Goal: Task Accomplishment & Management: Use online tool/utility

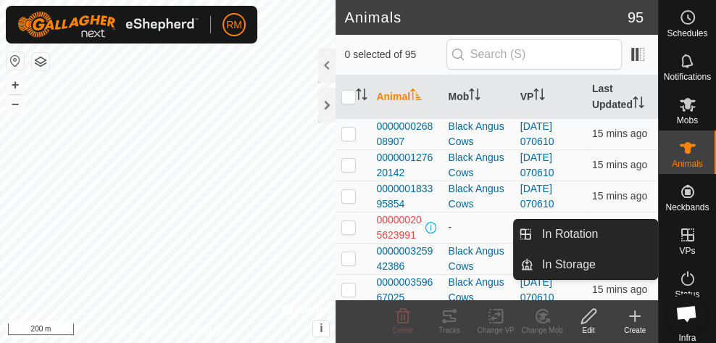
click at [692, 245] on es-virtualpaddocks-svg-icon at bounding box center [687, 234] width 26 height 23
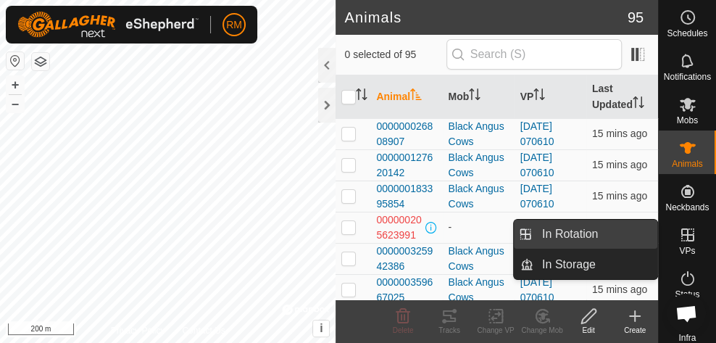
click at [553, 242] on link "In Rotation" at bounding box center [595, 233] width 124 height 29
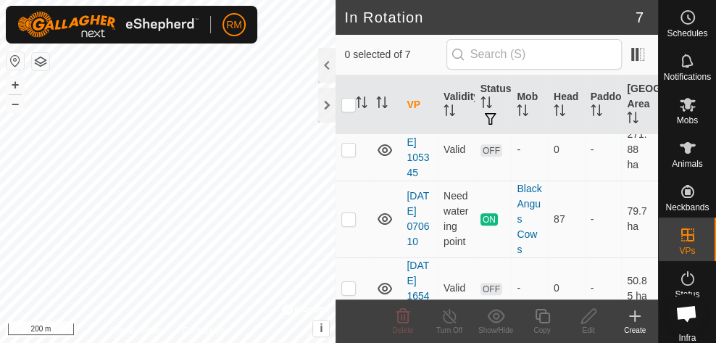
scroll to position [291, 0]
click at [345, 154] on p-checkbox at bounding box center [348, 149] width 14 height 12
checkbox input "true"
click at [353, 224] on p-checkbox at bounding box center [348, 218] width 14 height 12
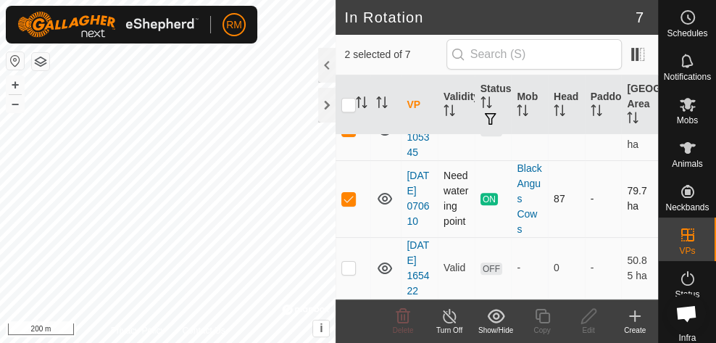
checkbox input "true"
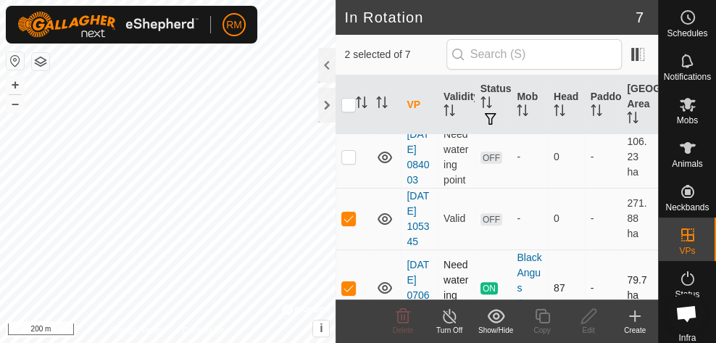
scroll to position [221, 0]
click at [353, 163] on p-checkbox at bounding box center [348, 157] width 14 height 12
checkbox input "false"
click at [353, 225] on p-checkbox at bounding box center [348, 219] width 14 height 12
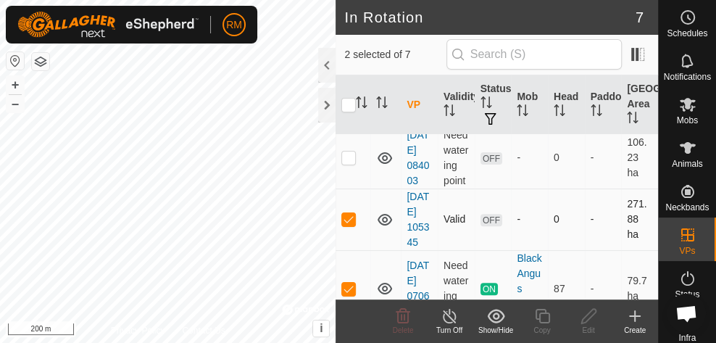
checkbox input "false"
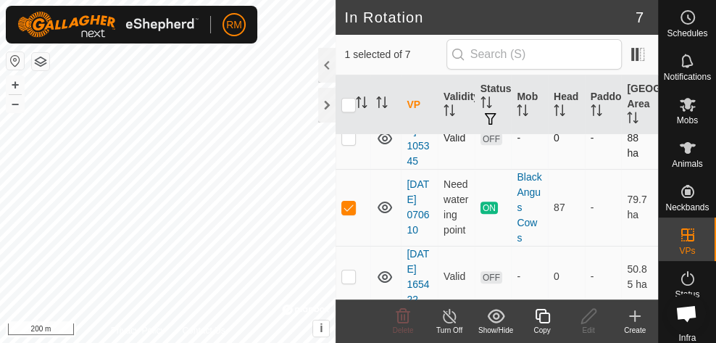
scroll to position [304, 0]
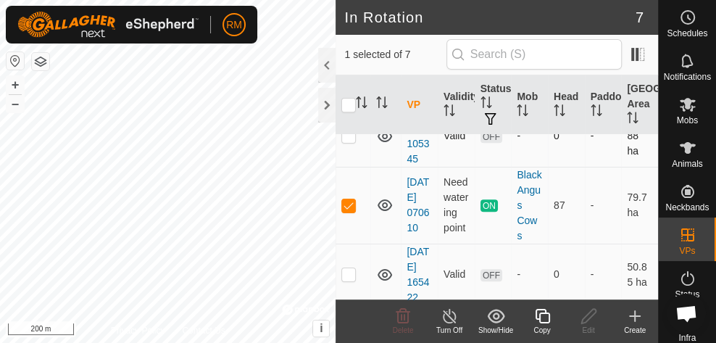
click at [353, 211] on p-checkbox at bounding box center [348, 205] width 14 height 12
checkbox input "false"
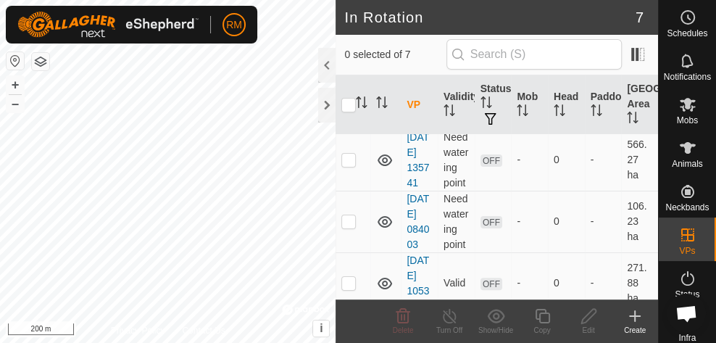
scroll to position [155, 0]
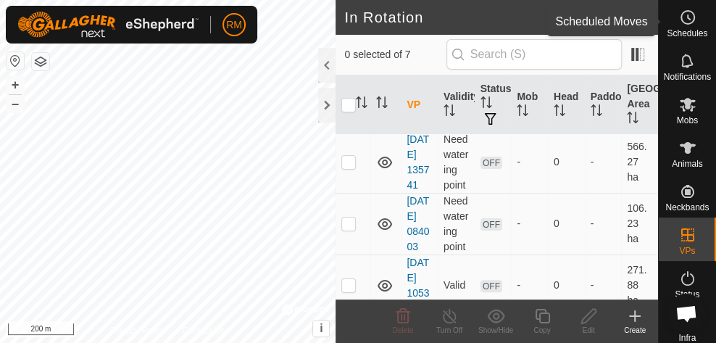
click at [681, 14] on circle at bounding box center [687, 17] width 13 height 13
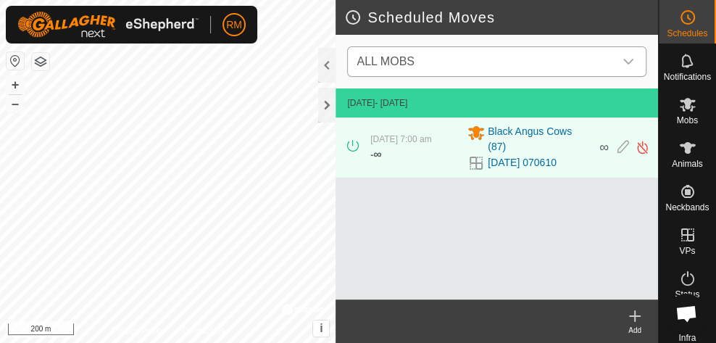
click at [630, 62] on icon "dropdown trigger" at bounding box center [628, 62] width 12 height 12
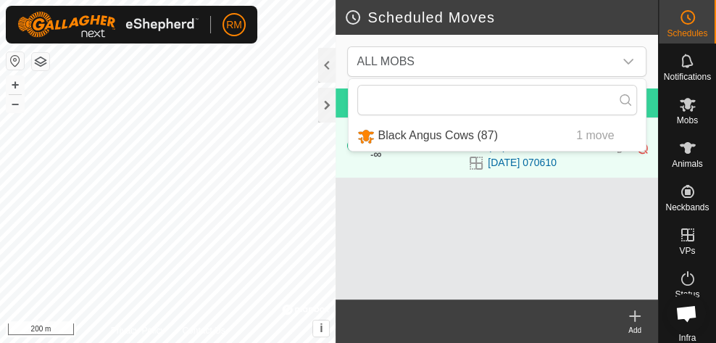
click at [638, 319] on icon at bounding box center [634, 315] width 17 height 17
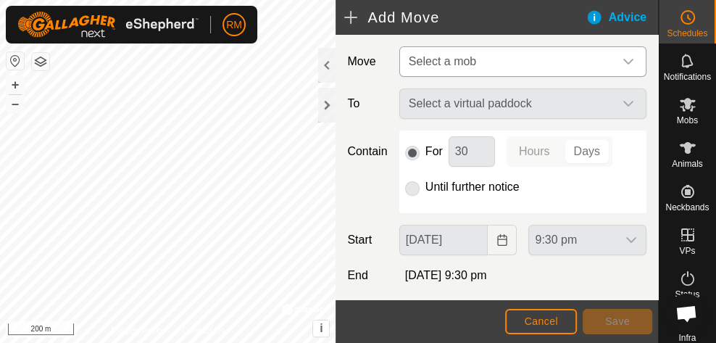
click at [622, 57] on icon "dropdown trigger" at bounding box center [628, 62] width 12 height 12
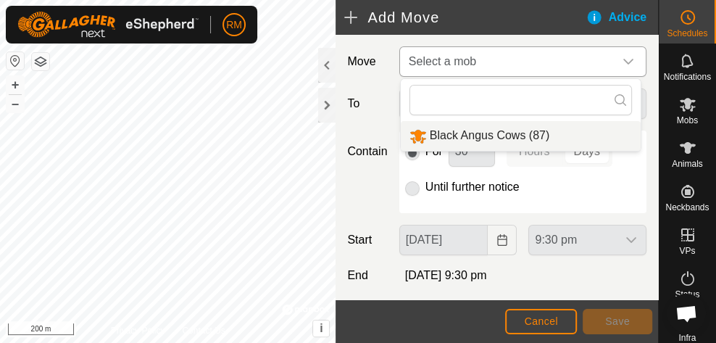
click at [506, 136] on li "Black Angus Cows (87)" at bounding box center [521, 136] width 240 height 30
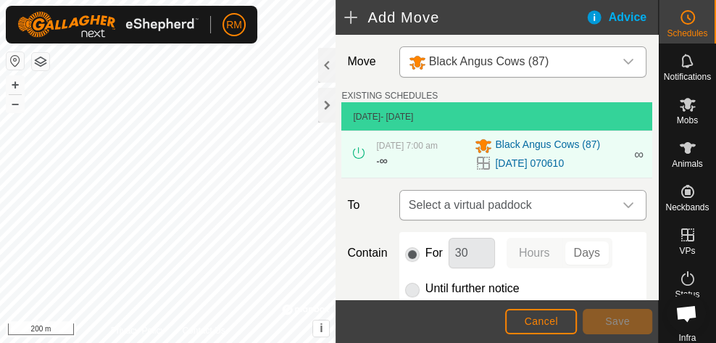
click at [628, 211] on div "dropdown trigger" at bounding box center [627, 204] width 29 height 29
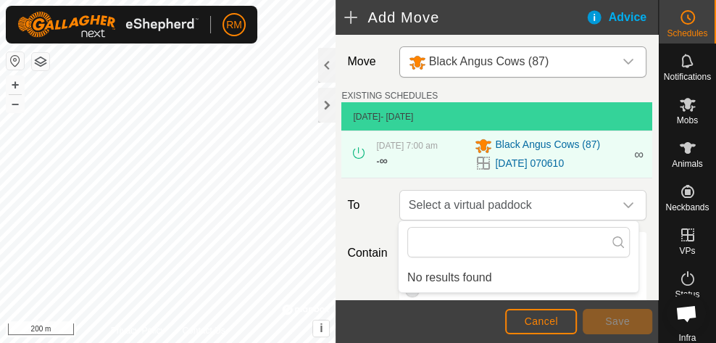
click at [470, 179] on div "Move Black Angus Cows (87) EXISTING SCHEDULES 11 Sept 2025 - Today 11 Sept 2025…" at bounding box center [496, 253] width 322 height 437
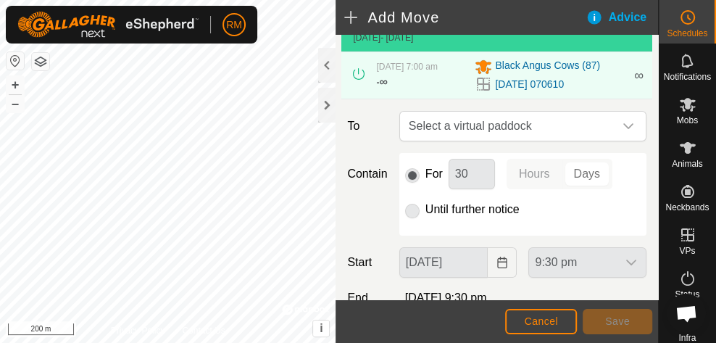
scroll to position [83, 0]
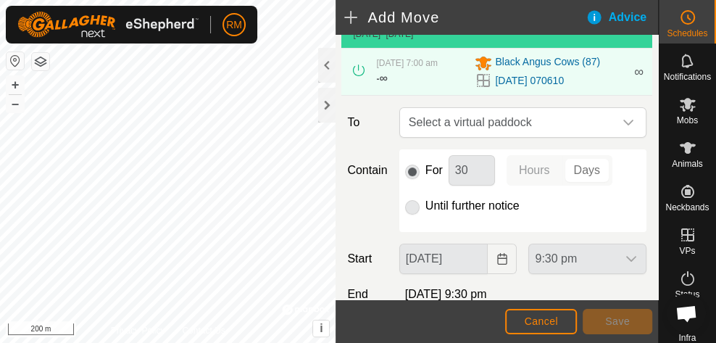
click at [408, 204] on p-radiobutton at bounding box center [412, 205] width 14 height 17
click at [408, 206] on p-radiobutton at bounding box center [412, 205] width 14 height 17
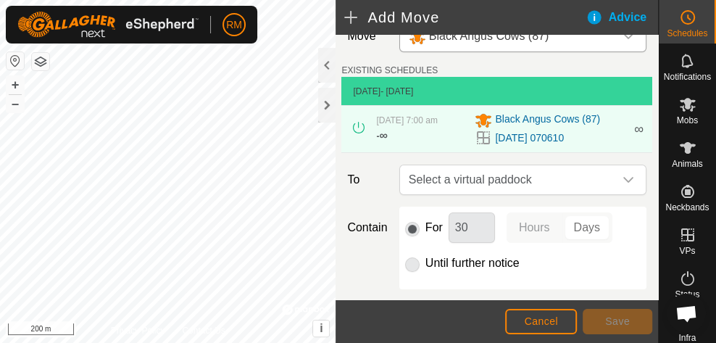
scroll to position [0, 0]
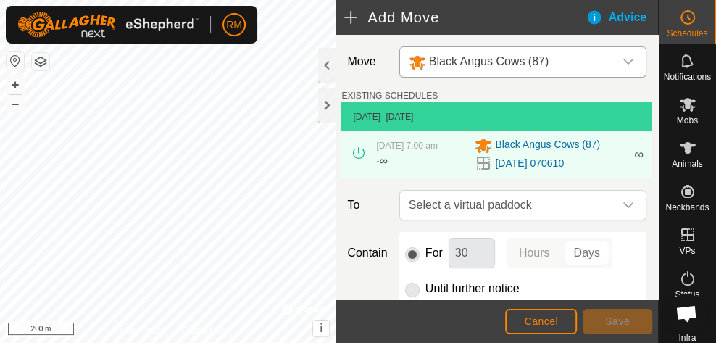
click at [582, 91] on div "EXISTING SCHEDULES 11 Sept 2025 - Today 11 Sept 2025, 7:00 am - ∞ Black Angus C…" at bounding box center [496, 134] width 311 height 90
click at [623, 62] on icon "dropdown trigger" at bounding box center [628, 62] width 12 height 12
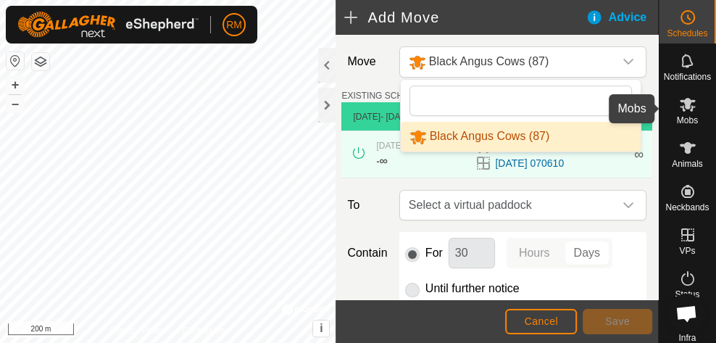
click at [694, 114] on es-mob-svg-icon at bounding box center [687, 104] width 26 height 23
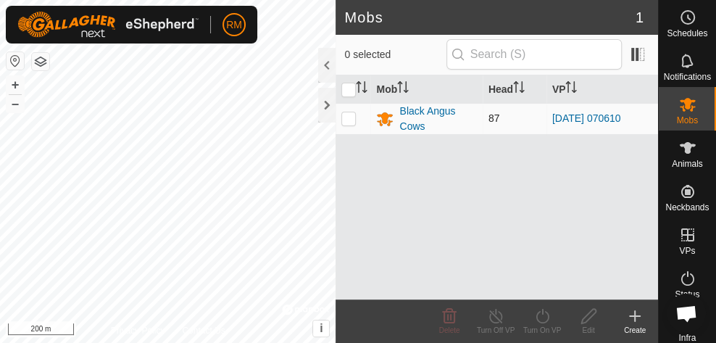
click at [347, 113] on p-checkbox at bounding box center [348, 118] width 14 height 12
checkbox input "true"
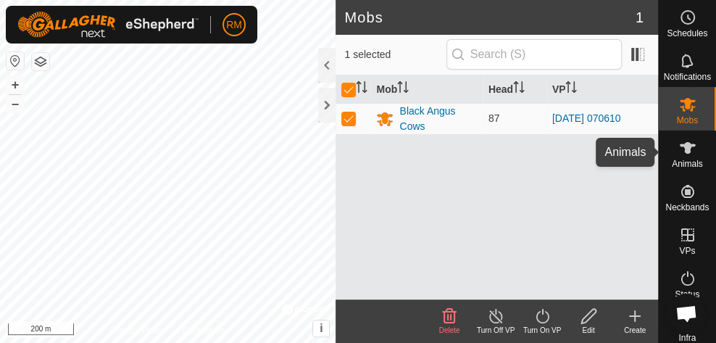
click at [690, 162] on span "Animals" at bounding box center [686, 163] width 31 height 9
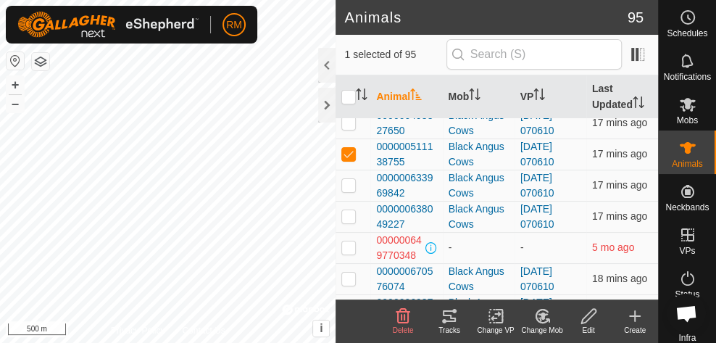
scroll to position [198, 0]
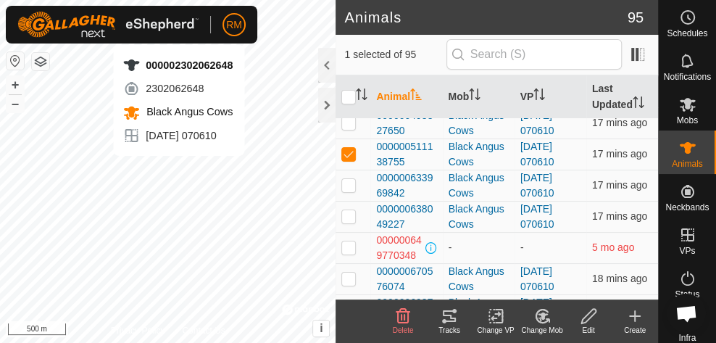
checkbox input "false"
checkbox input "true"
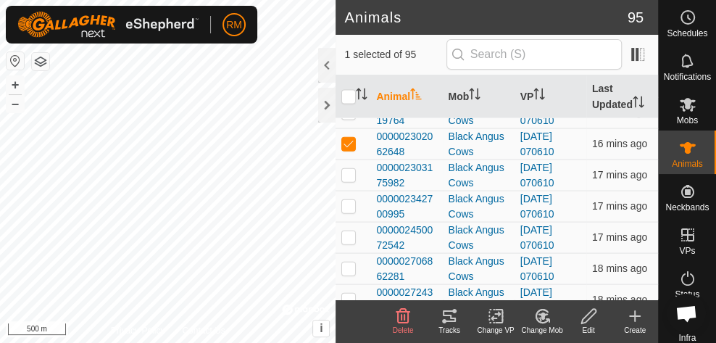
scroll to position [1624, 0]
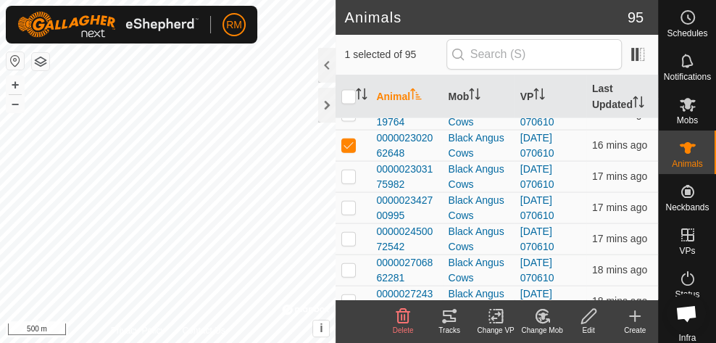
checkbox input "true"
checkbox input "false"
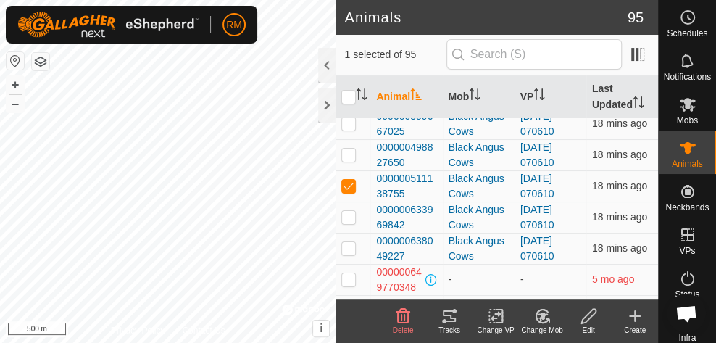
scroll to position [167, 0]
checkbox input "false"
checkbox input "true"
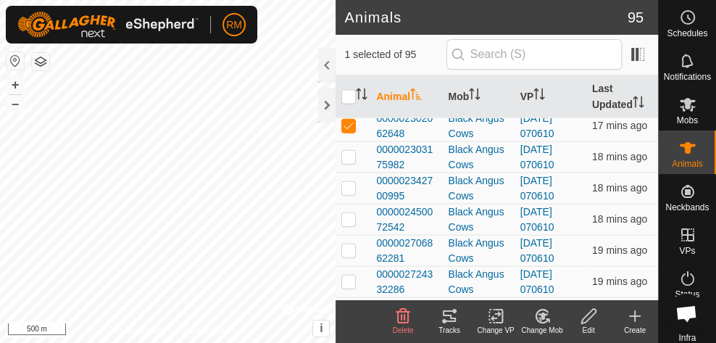
scroll to position [1638, 0]
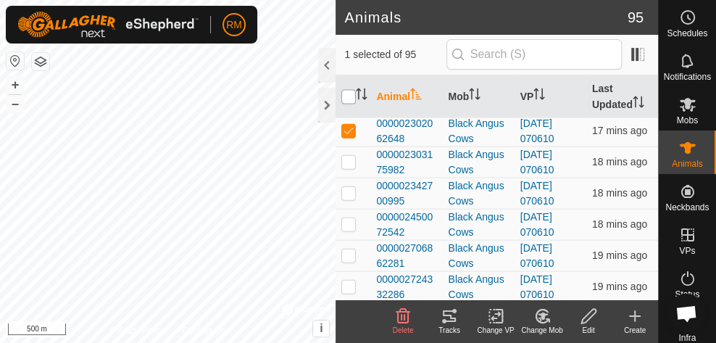
click at [348, 99] on input "checkbox" at bounding box center [348, 97] width 14 height 14
checkbox input "true"
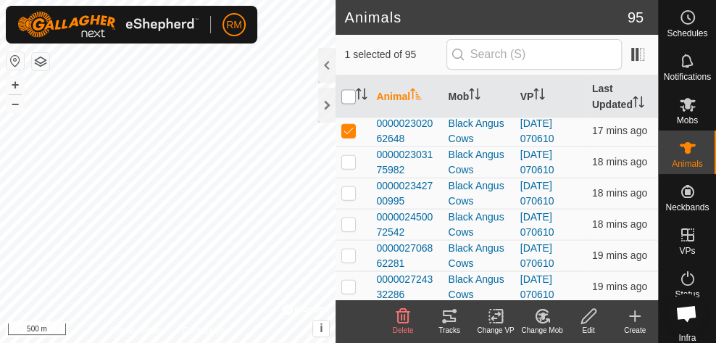
checkbox input "true"
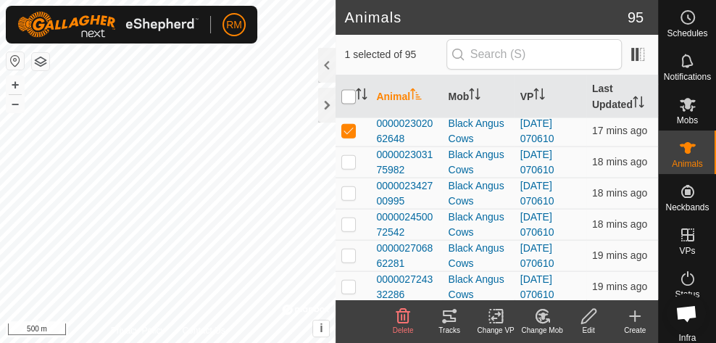
checkbox input "true"
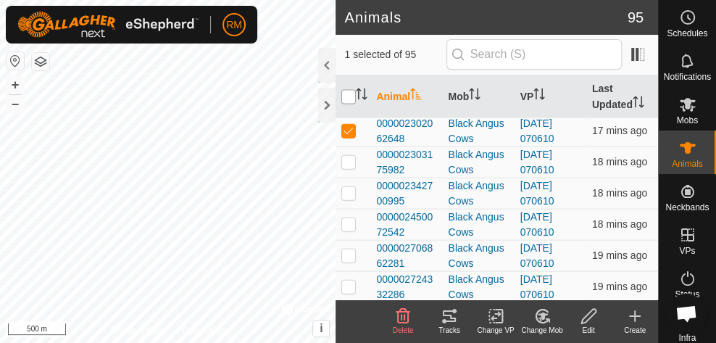
checkbox input "true"
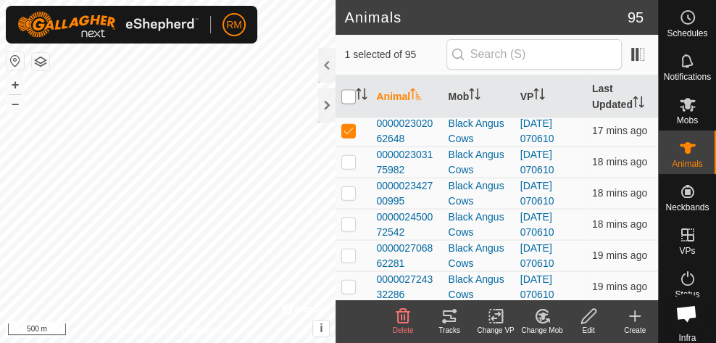
checkbox input "true"
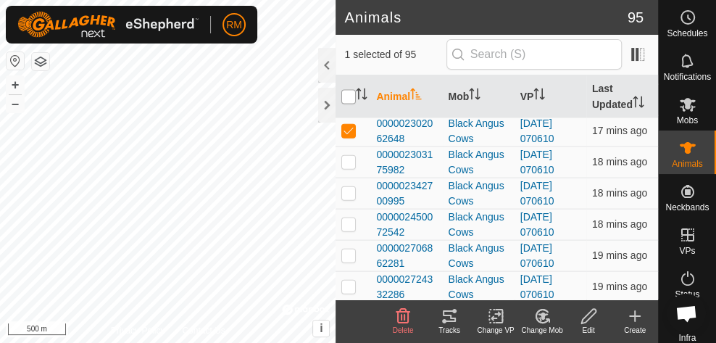
checkbox input "true"
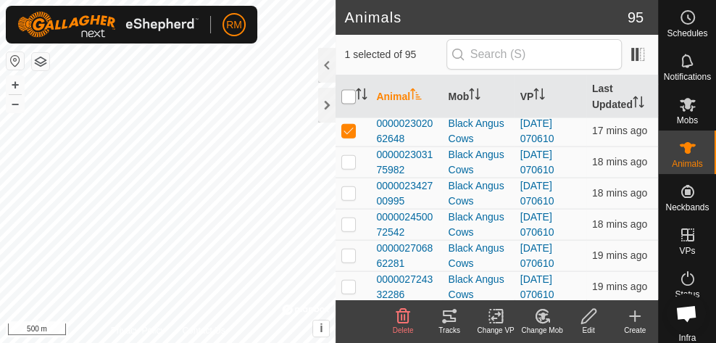
checkbox input "true"
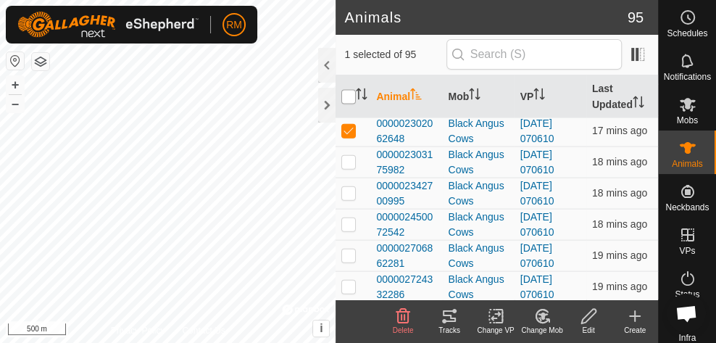
checkbox input "true"
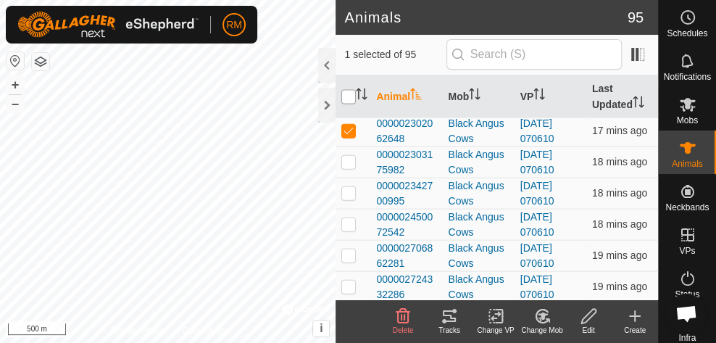
checkbox input "true"
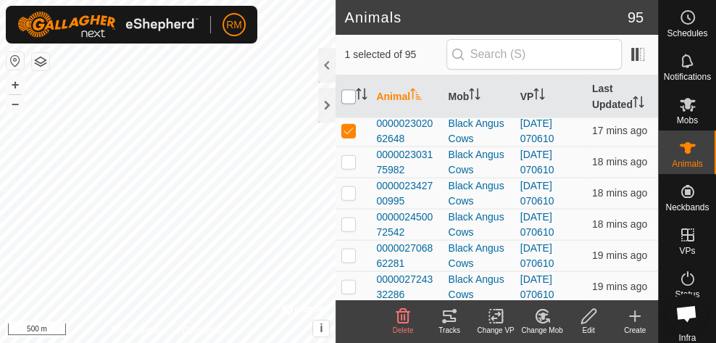
checkbox input "true"
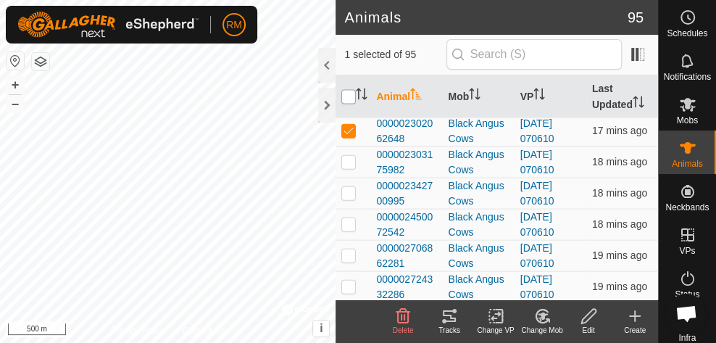
checkbox input "true"
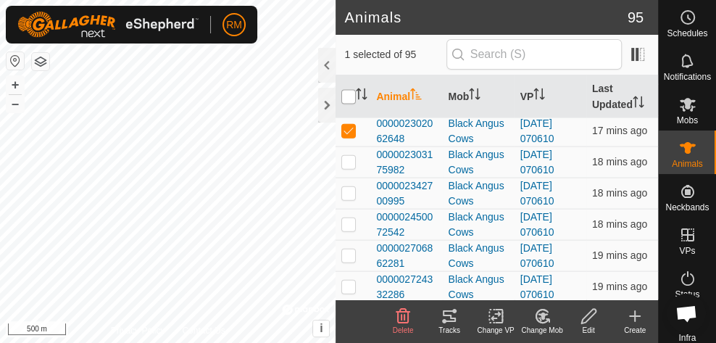
checkbox input "true"
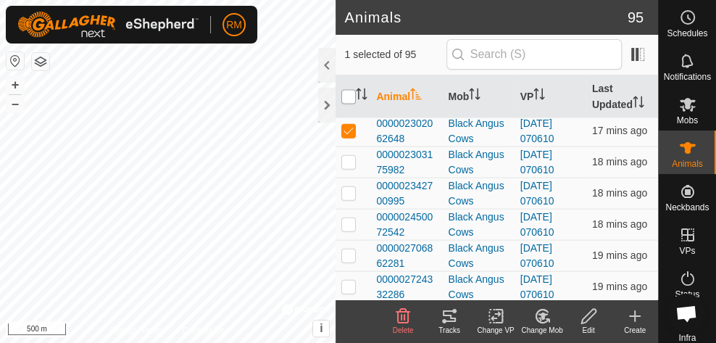
checkbox input "true"
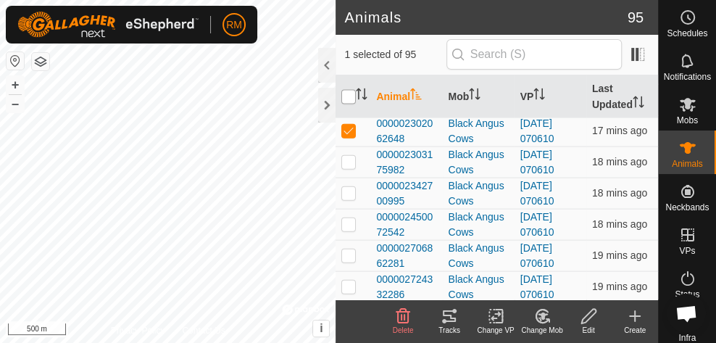
checkbox input "true"
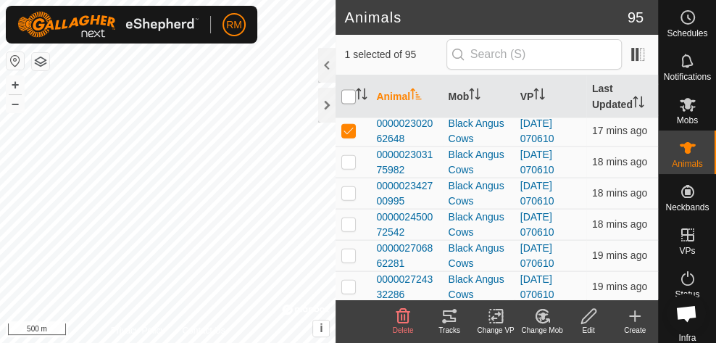
checkbox input "true"
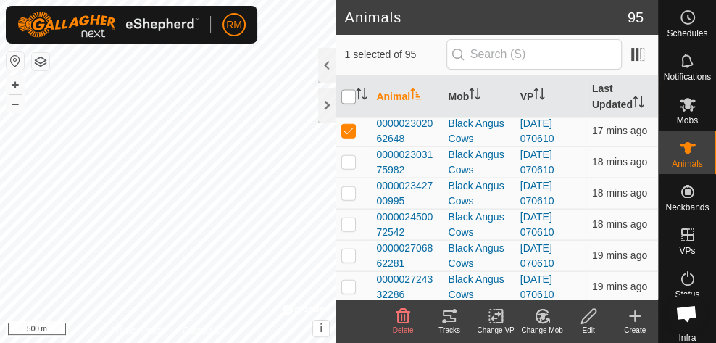
checkbox input "true"
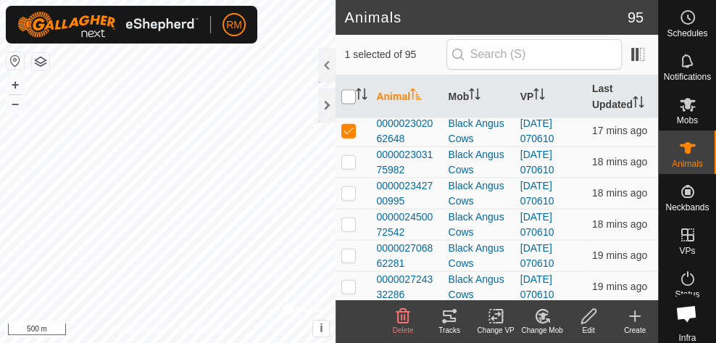
checkbox input "true"
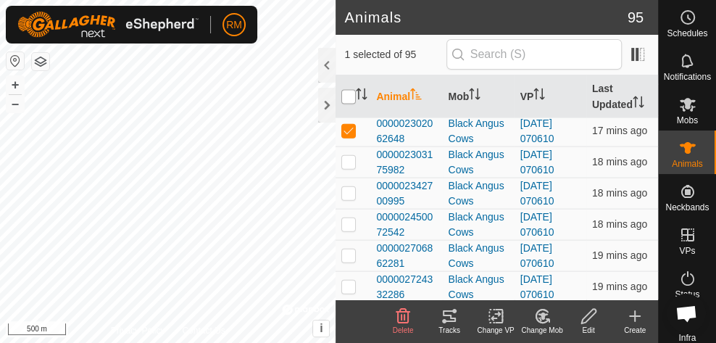
checkbox input "true"
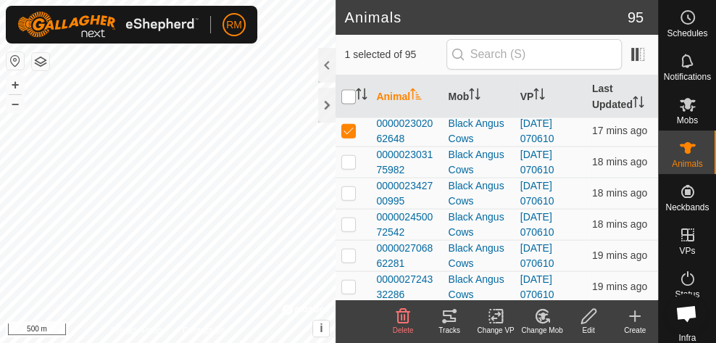
checkbox input "true"
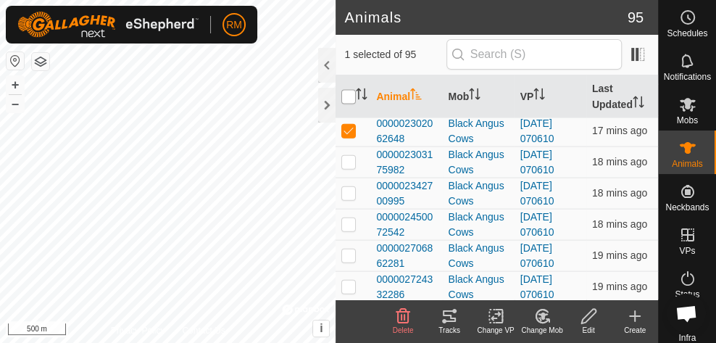
checkbox input "true"
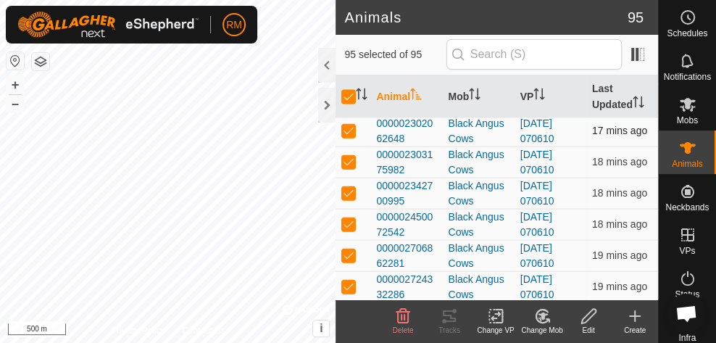
click at [348, 146] on td at bounding box center [352, 130] width 35 height 31
checkbox input "false"
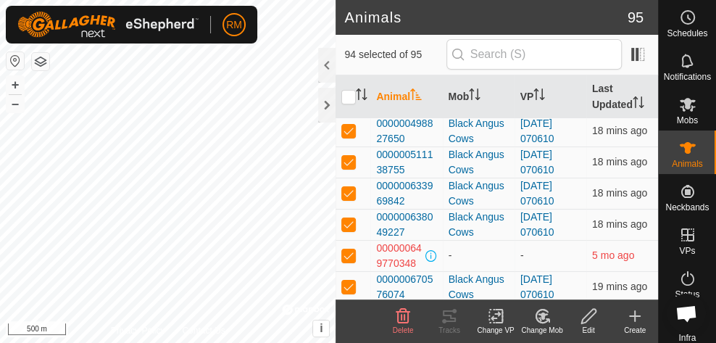
scroll to position [188, 0]
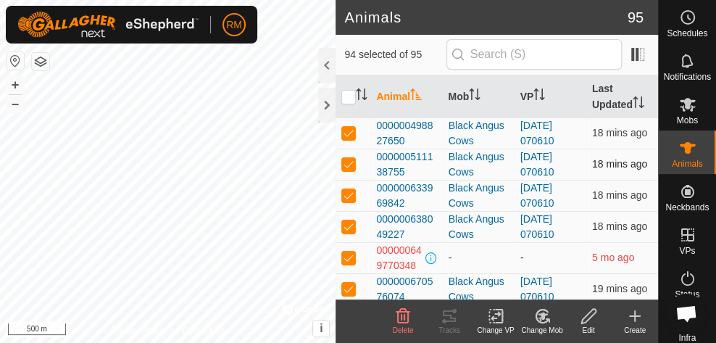
click at [347, 169] on p-checkbox at bounding box center [348, 164] width 14 height 12
checkbox input "false"
click at [493, 320] on icon at bounding box center [496, 315] width 18 height 17
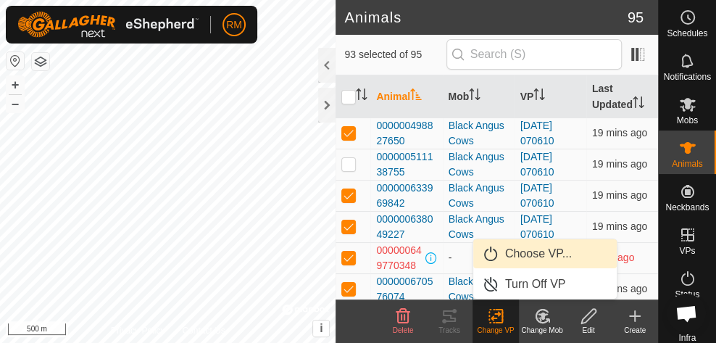
click at [549, 253] on span "Choose VP..." at bounding box center [538, 253] width 67 height 17
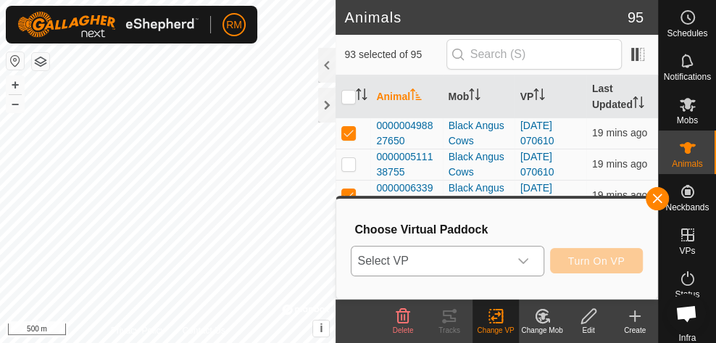
click at [527, 262] on icon "dropdown trigger" at bounding box center [523, 261] width 12 height 12
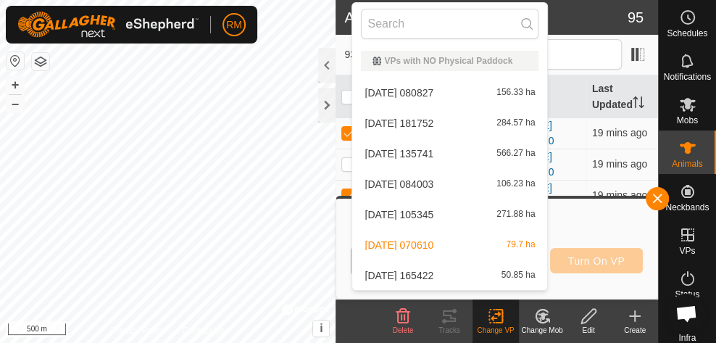
click at [501, 190] on div "2025-05-21 084003 106.23 ha" at bounding box center [449, 183] width 177 height 17
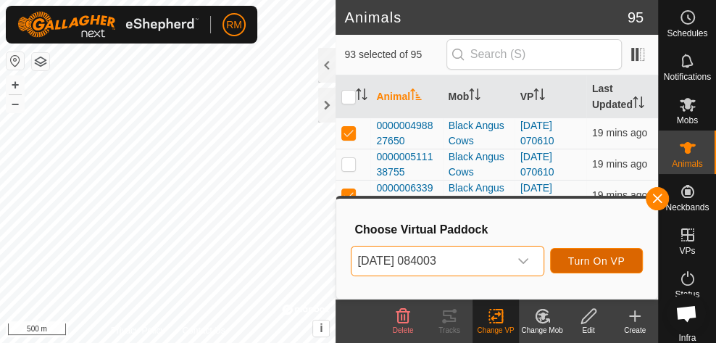
click at [606, 263] on span "Turn On VP" at bounding box center [596, 261] width 56 height 12
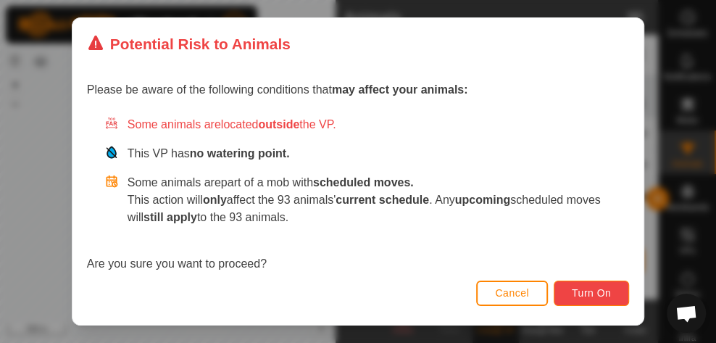
click at [598, 296] on span "Turn On" at bounding box center [590, 293] width 39 height 12
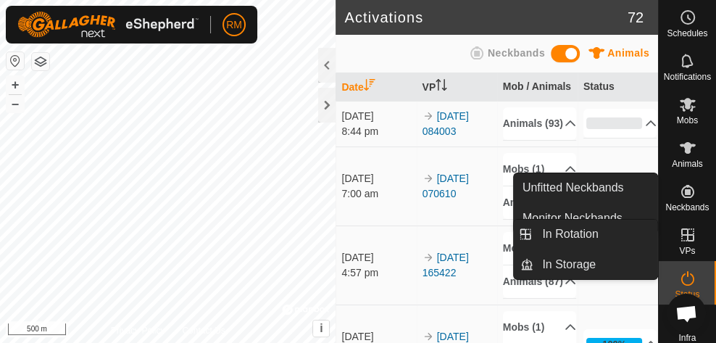
click at [684, 231] on link "In Rotation" at bounding box center [645, 235] width 124 height 29
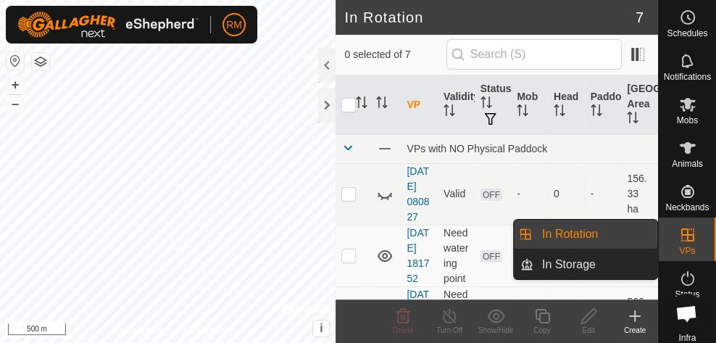
click at [603, 230] on link "In Rotation" at bounding box center [595, 233] width 124 height 29
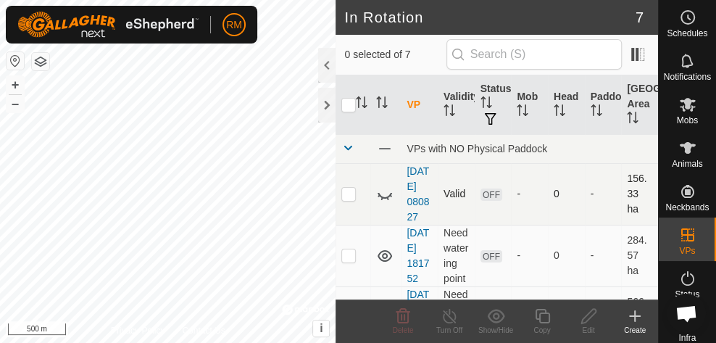
click at [353, 199] on p-checkbox at bounding box center [348, 194] width 14 height 12
checkbox input "true"
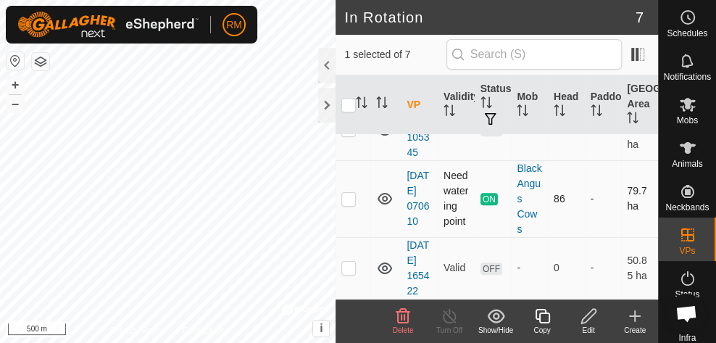
scroll to position [400, 0]
click at [350, 204] on p-checkbox at bounding box center [348, 199] width 14 height 12
checkbox input "false"
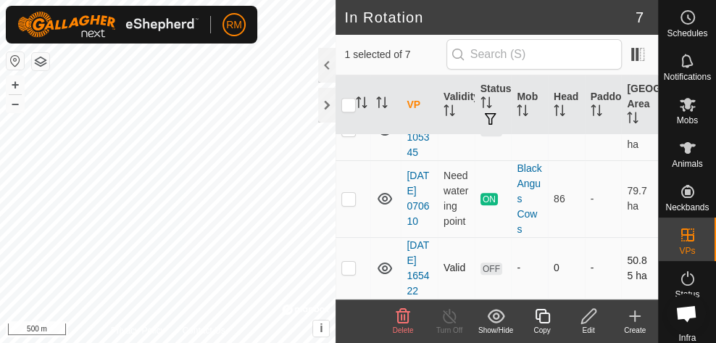
click at [349, 269] on td at bounding box center [352, 268] width 35 height 62
checkbox input "false"
click at [688, 156] on icon at bounding box center [687, 147] width 17 height 17
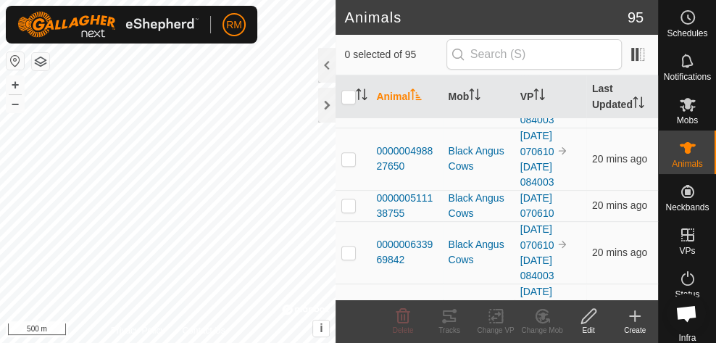
scroll to position [348, 0]
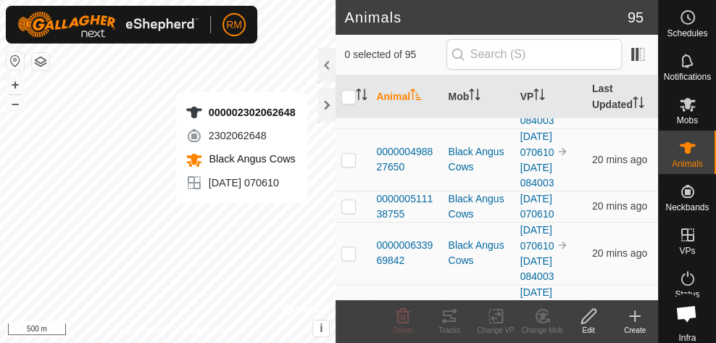
checkbox input "true"
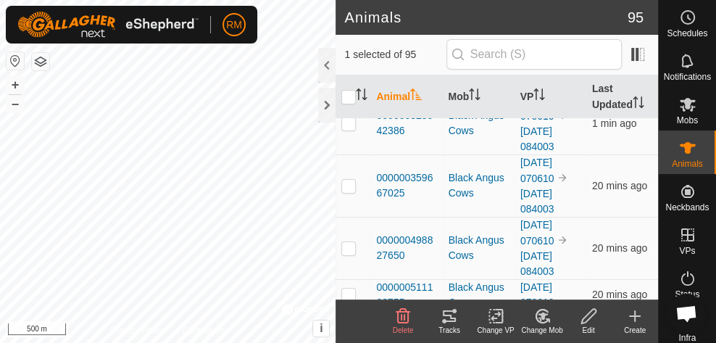
scroll to position [259, 0]
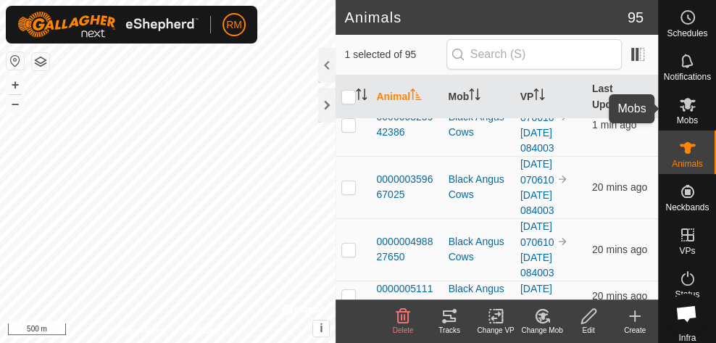
click at [679, 107] on icon at bounding box center [687, 104] width 17 height 17
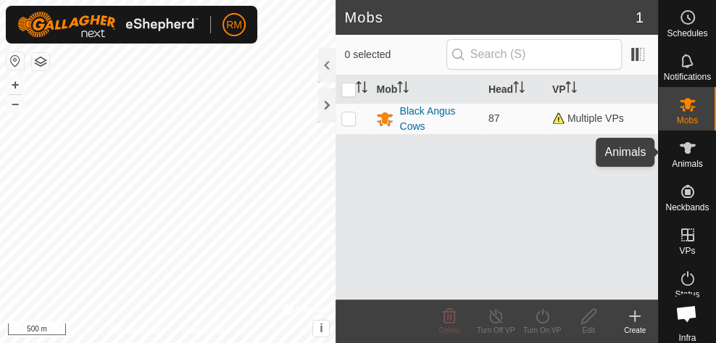
click at [688, 157] on es-animals-svg-icon at bounding box center [687, 147] width 26 height 23
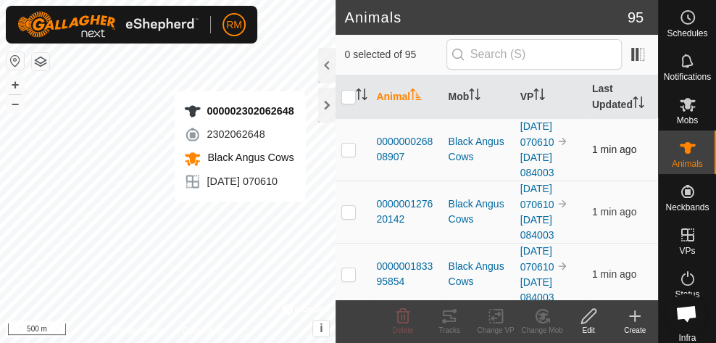
checkbox input "true"
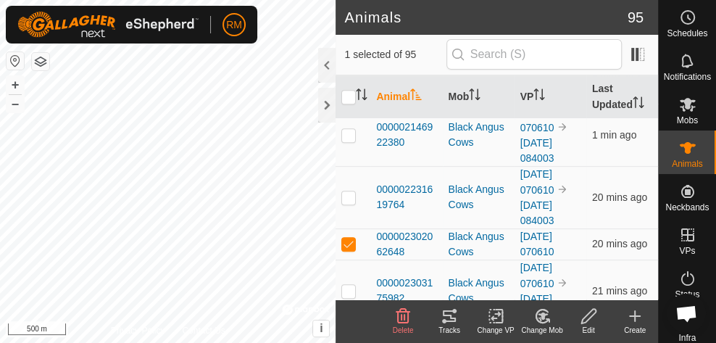
scroll to position [3030, 0]
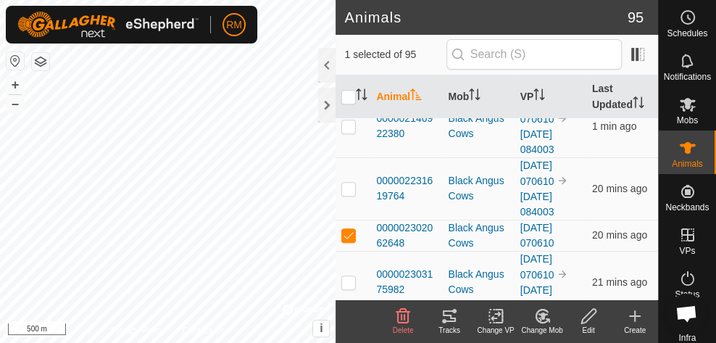
checkbox input "true"
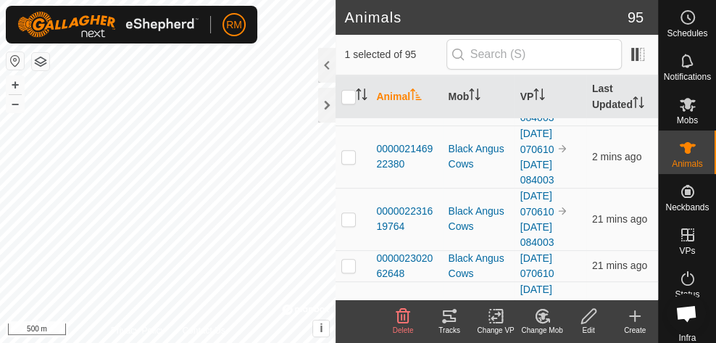
scroll to position [3004, 0]
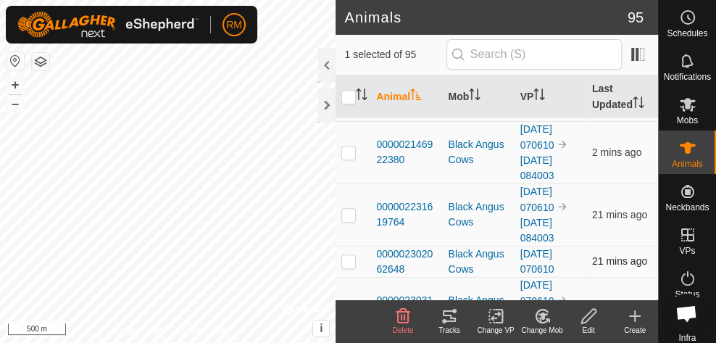
click at [348, 251] on td at bounding box center [352, 261] width 35 height 31
checkbox input "true"
click at [496, 317] on icon at bounding box center [495, 315] width 10 height 9
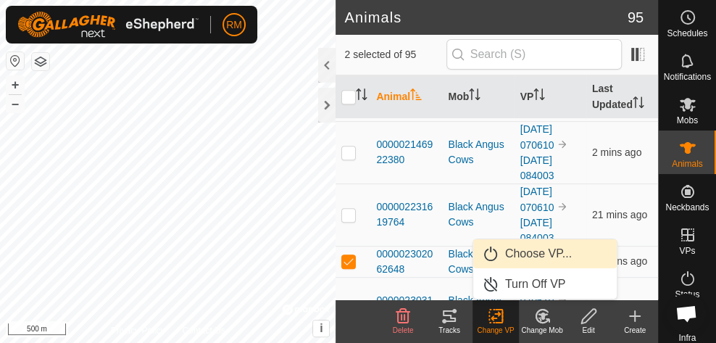
click at [543, 255] on span "Choose VP..." at bounding box center [538, 253] width 67 height 17
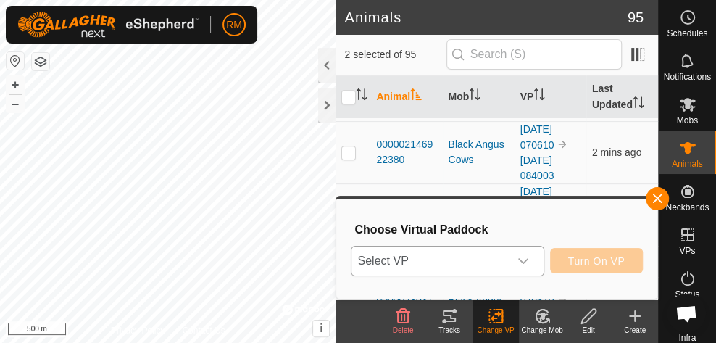
click at [526, 261] on icon "dropdown trigger" at bounding box center [523, 261] width 12 height 12
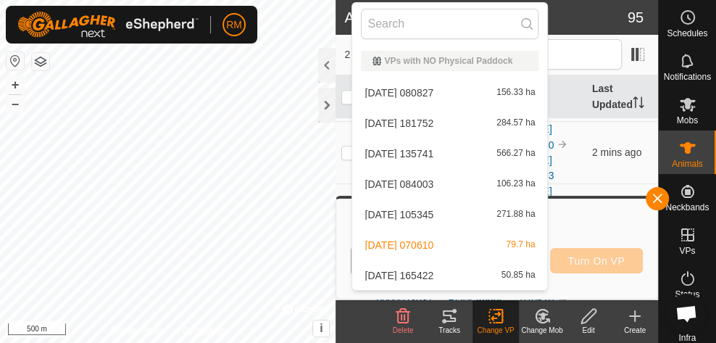
click at [515, 275] on span "50.85 ha" at bounding box center [518, 275] width 34 height 10
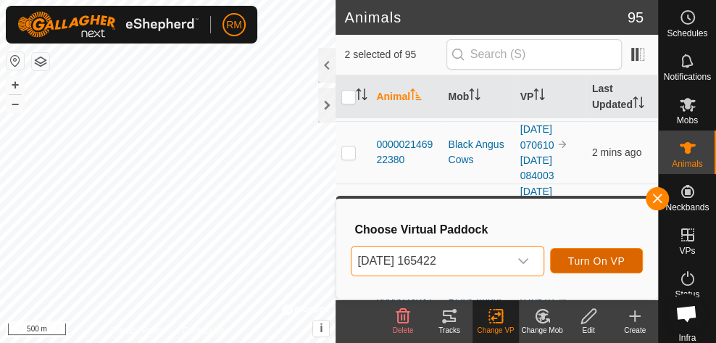
click at [603, 260] on span "Turn On VP" at bounding box center [596, 261] width 56 height 12
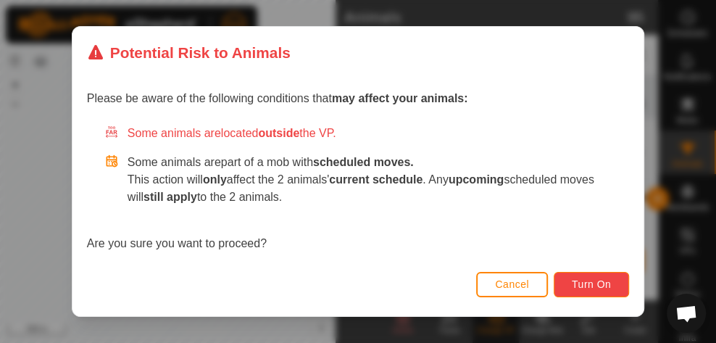
click at [600, 286] on span "Turn On" at bounding box center [590, 284] width 39 height 12
